Goal: Obtain resource: Download file/media

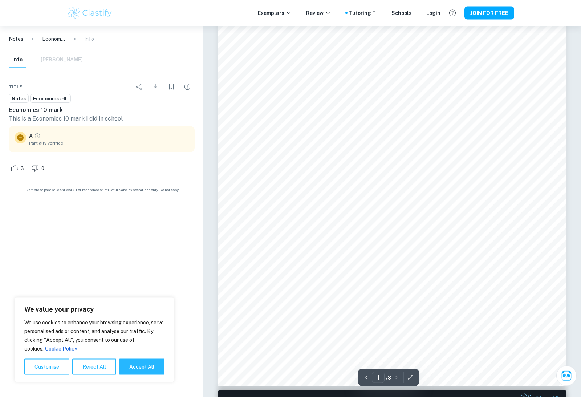
scroll to position [142, 0]
click at [397, 381] on icon "button" at bounding box center [396, 377] width 7 height 7
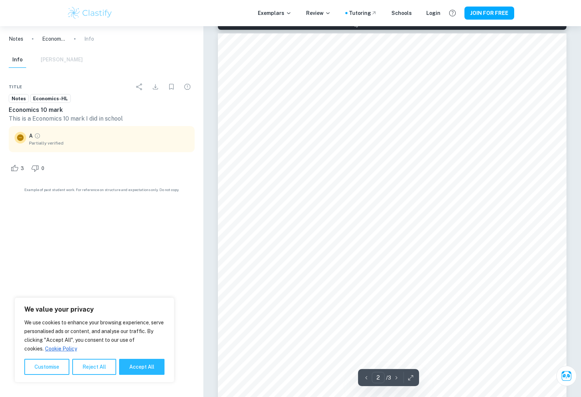
click at [399, 381] on icon "button" at bounding box center [396, 377] width 7 height 7
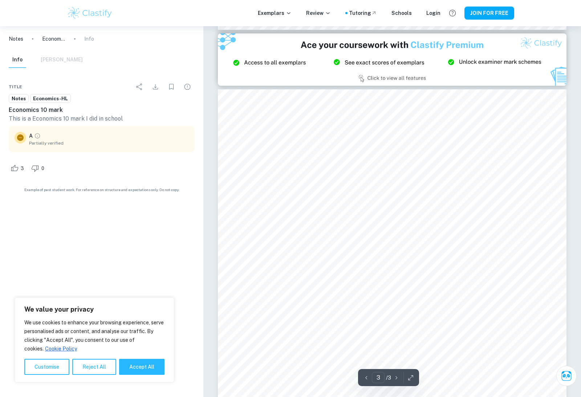
click at [368, 381] on icon "button" at bounding box center [366, 377] width 7 height 7
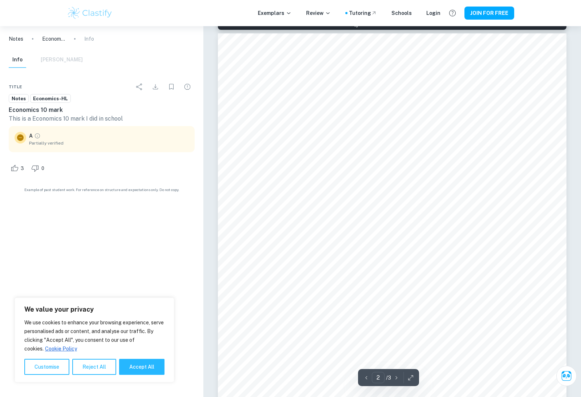
click at [368, 381] on icon "button" at bounding box center [366, 377] width 7 height 7
type input "1"
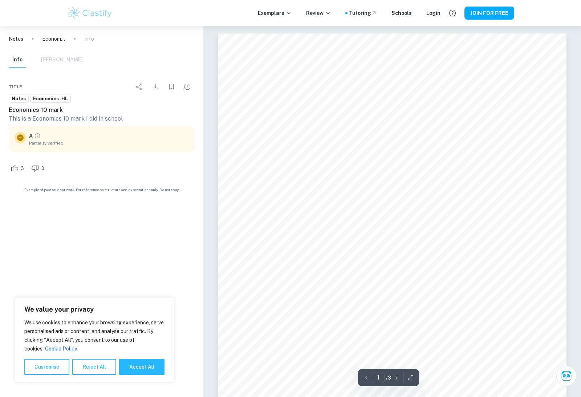
click at [365, 381] on icon "button" at bounding box center [366, 377] width 7 height 7
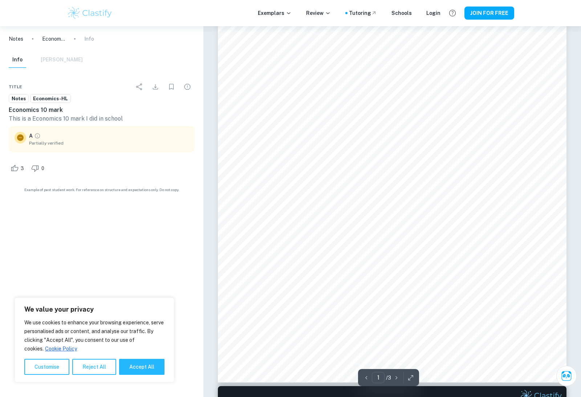
click at [396, 381] on icon "button" at bounding box center [396, 377] width 7 height 7
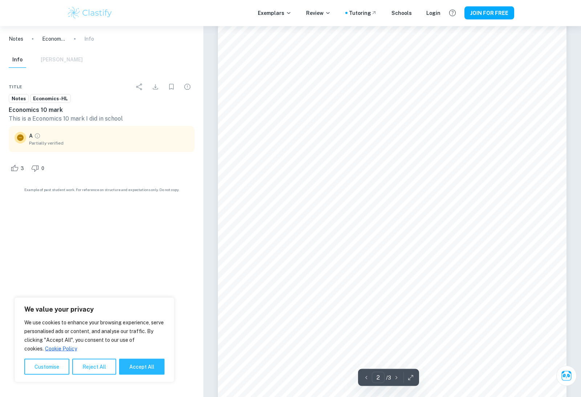
scroll to position [602, 0]
click at [396, 381] on icon "button" at bounding box center [396, 377] width 7 height 7
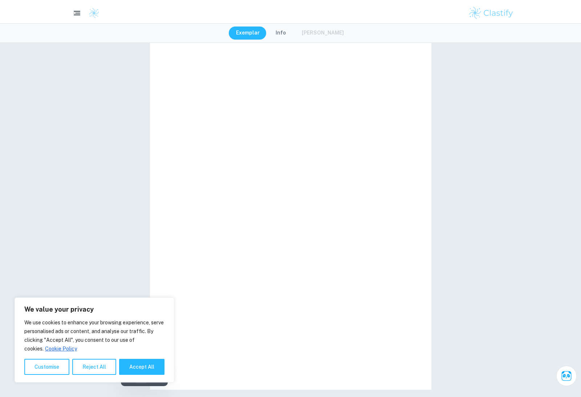
type input "1"
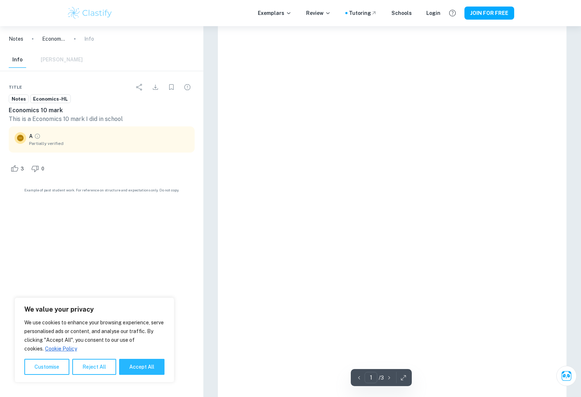
scroll to position [3, 0]
